Goal: Information Seeking & Learning: Understand process/instructions

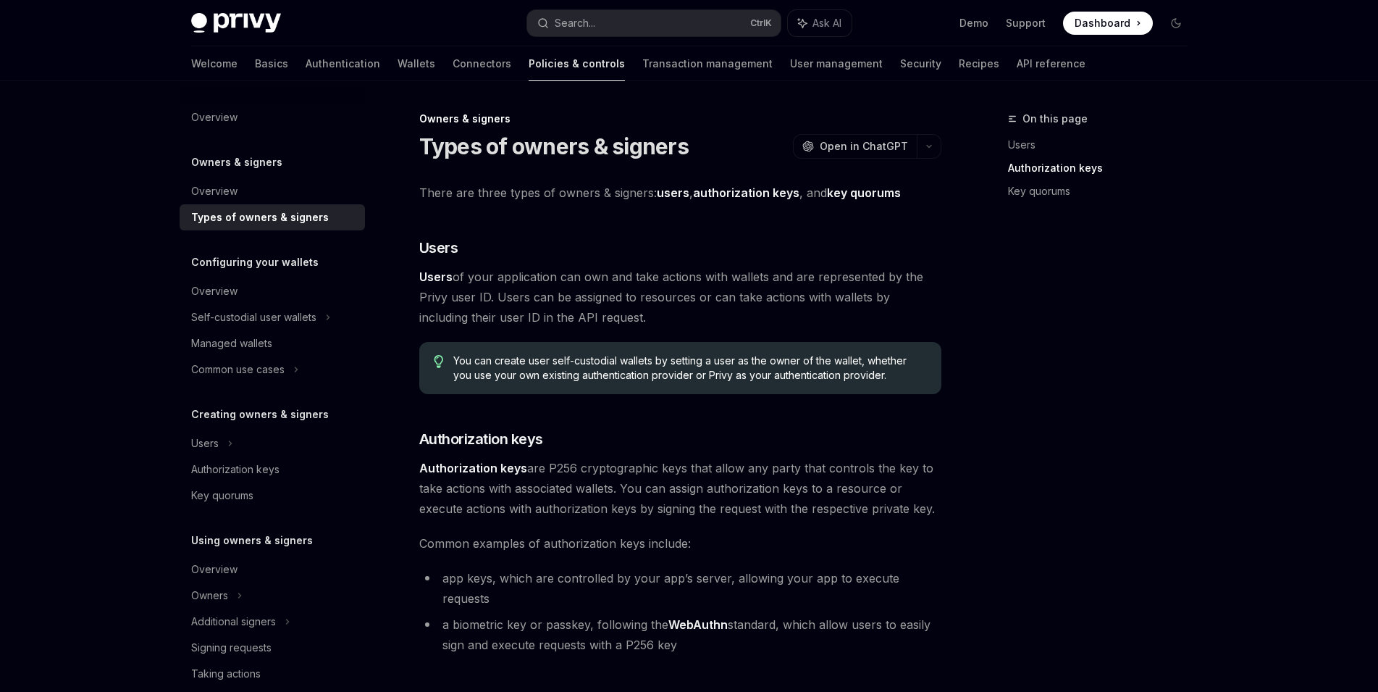
scroll to position [427, 0]
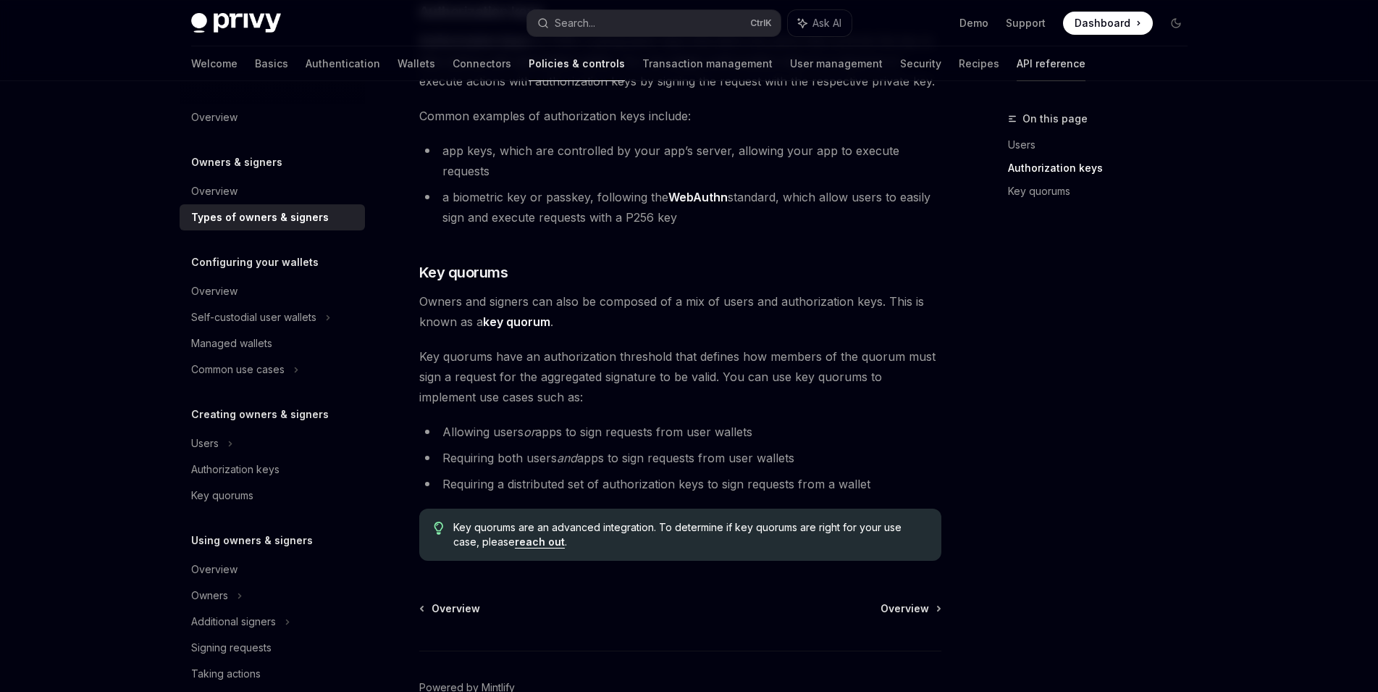
click at [1017, 65] on link "API reference" at bounding box center [1051, 63] width 69 height 35
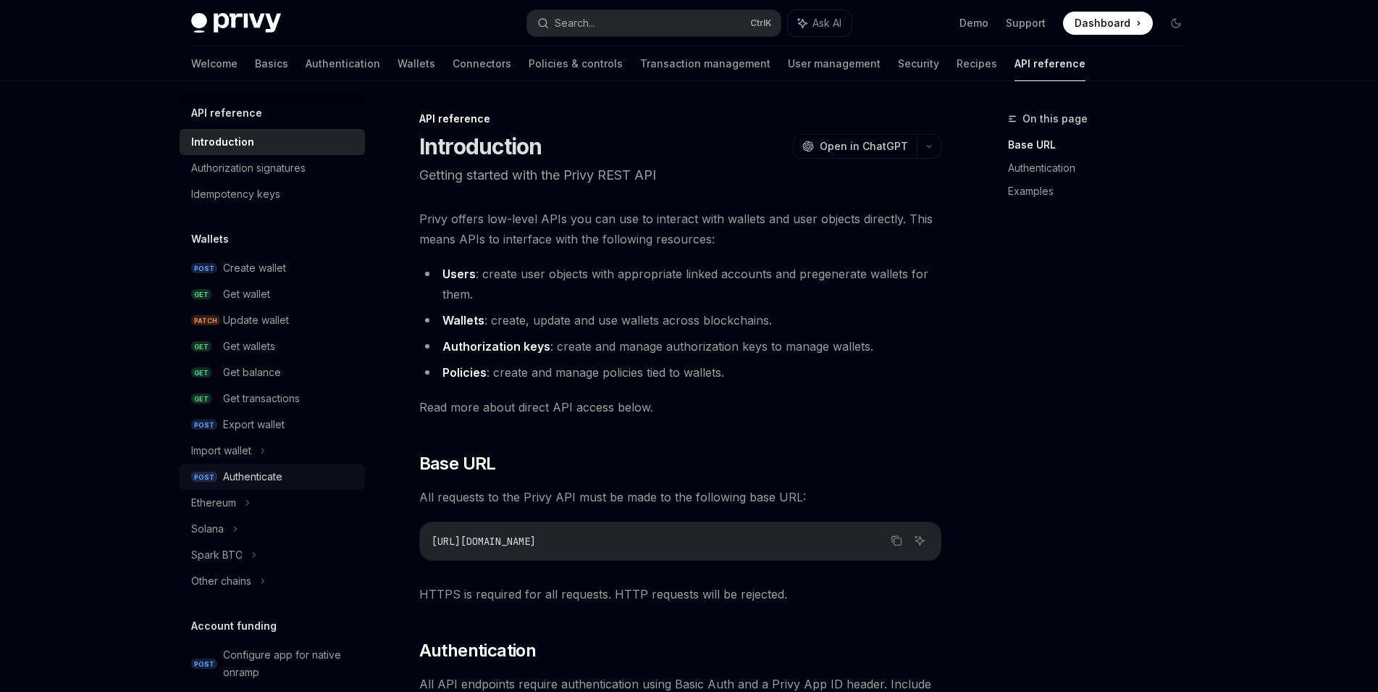
click at [259, 475] on div "Authenticate" at bounding box center [252, 476] width 59 height 17
type textarea "*"
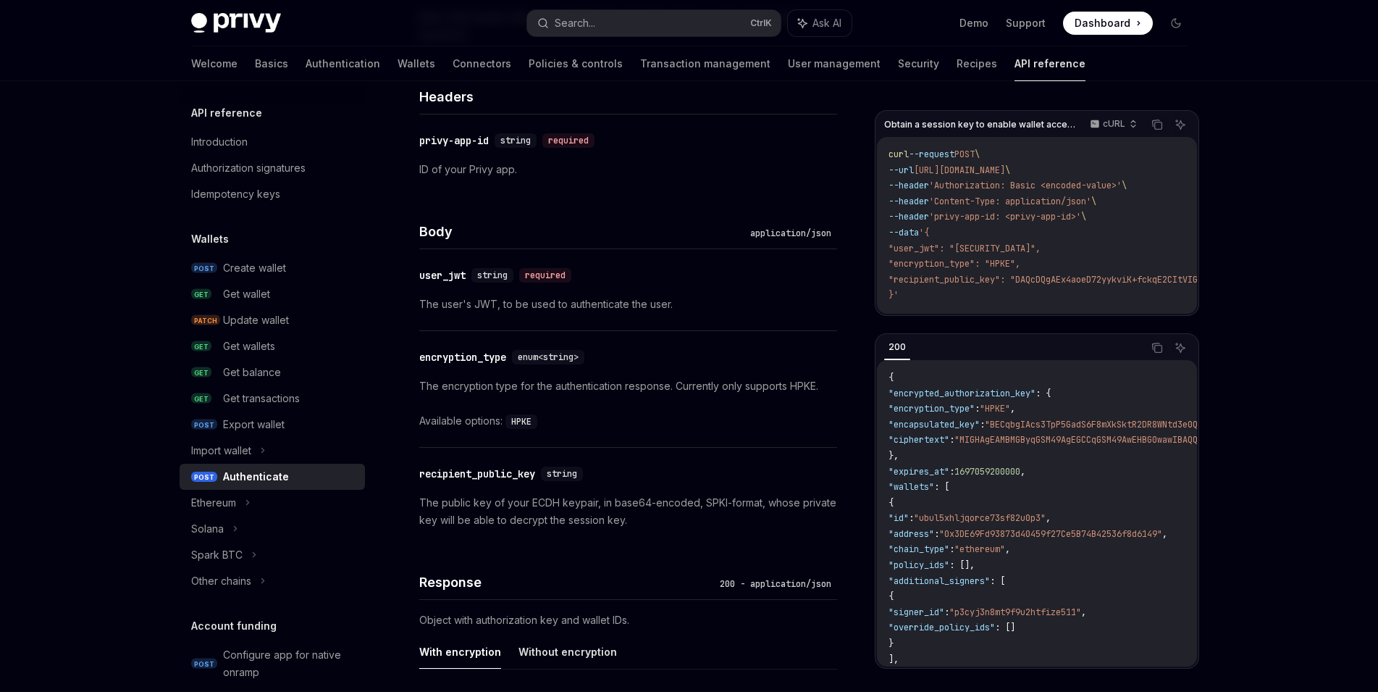
scroll to position [782, 0]
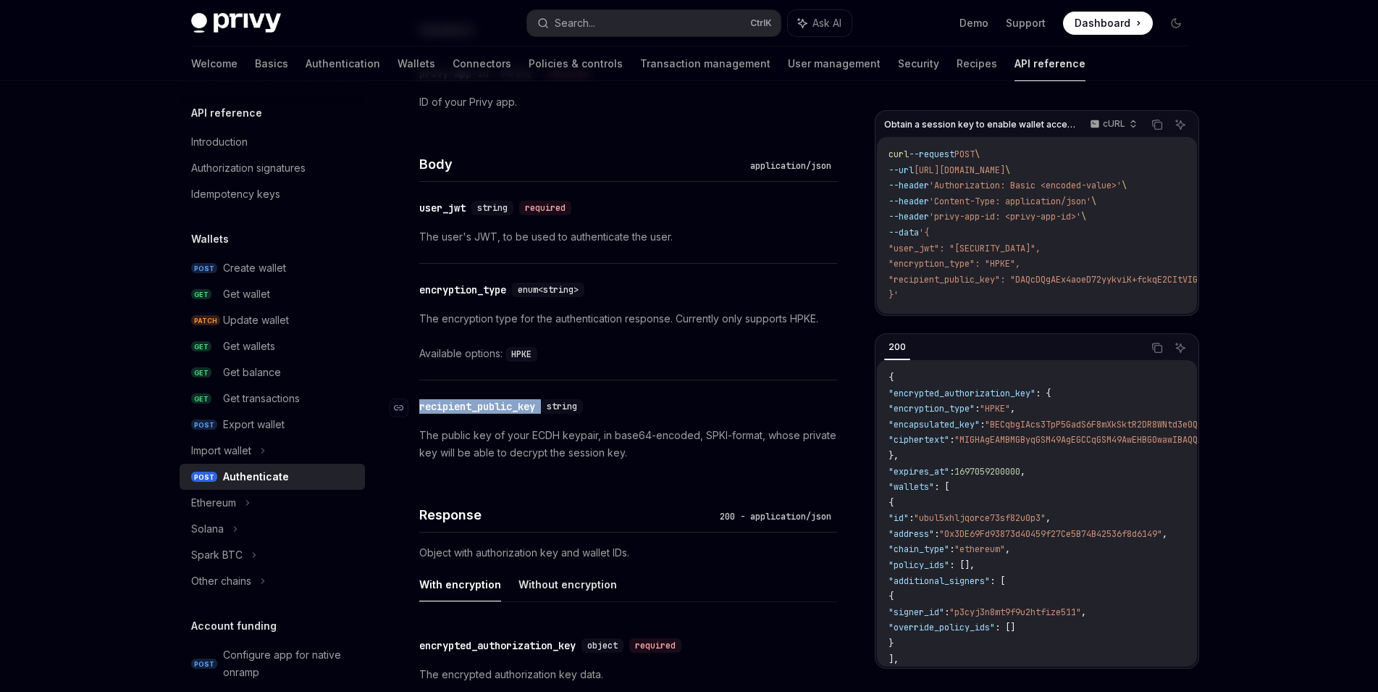
drag, startPoint x: 545, startPoint y: 420, endPoint x: 419, endPoint y: 420, distance: 126.0
click at [419, 420] on div "​ recipient_public_key string The public key of your ECDH keypair, in base64-en…" at bounding box center [628, 429] width 418 height 99
copy div "recipient_public_key"
click at [937, 262] on span ""encryption_type": "HPKE"," at bounding box center [955, 264] width 132 height 12
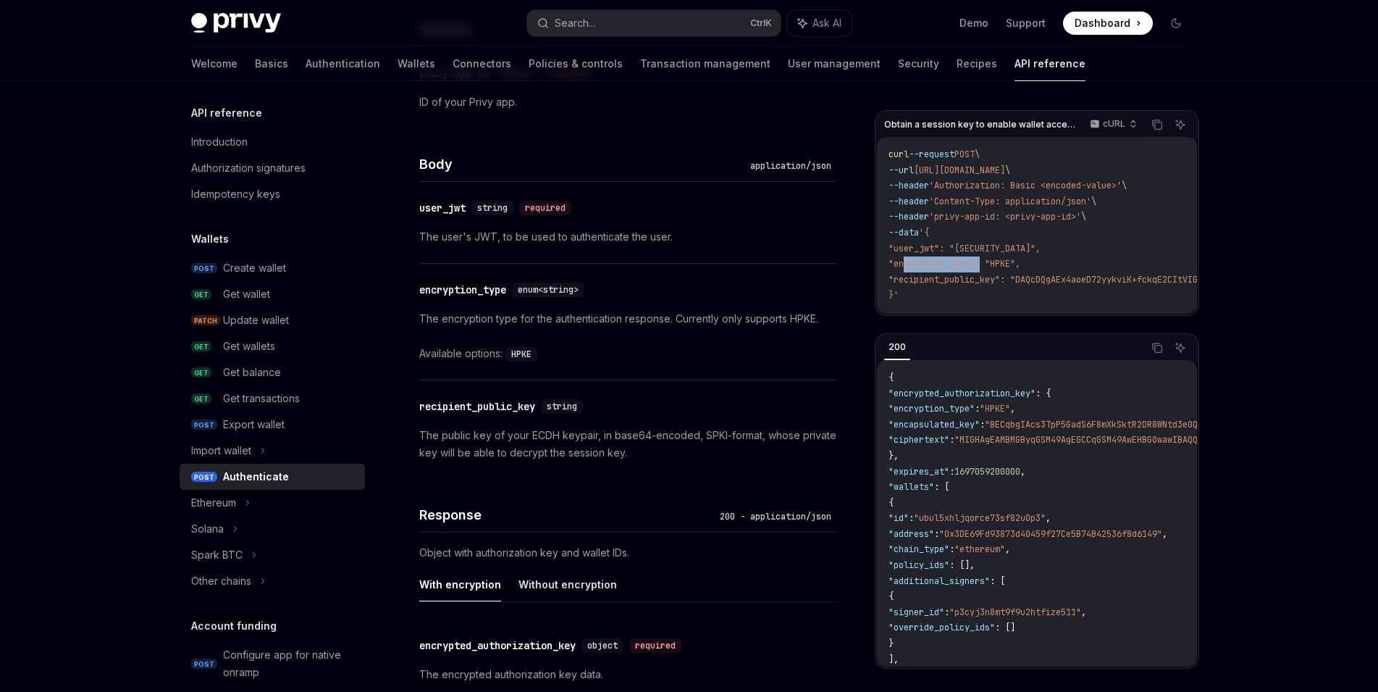
drag, startPoint x: 1032, startPoint y: 264, endPoint x: 894, endPoint y: 264, distance: 138.3
click at [894, 264] on span ""encryption_type": "HPKE"," at bounding box center [955, 264] width 132 height 12
copy span ""encryption_type": "HPKE","
